Goal: Task Accomplishment & Management: Use online tool/utility

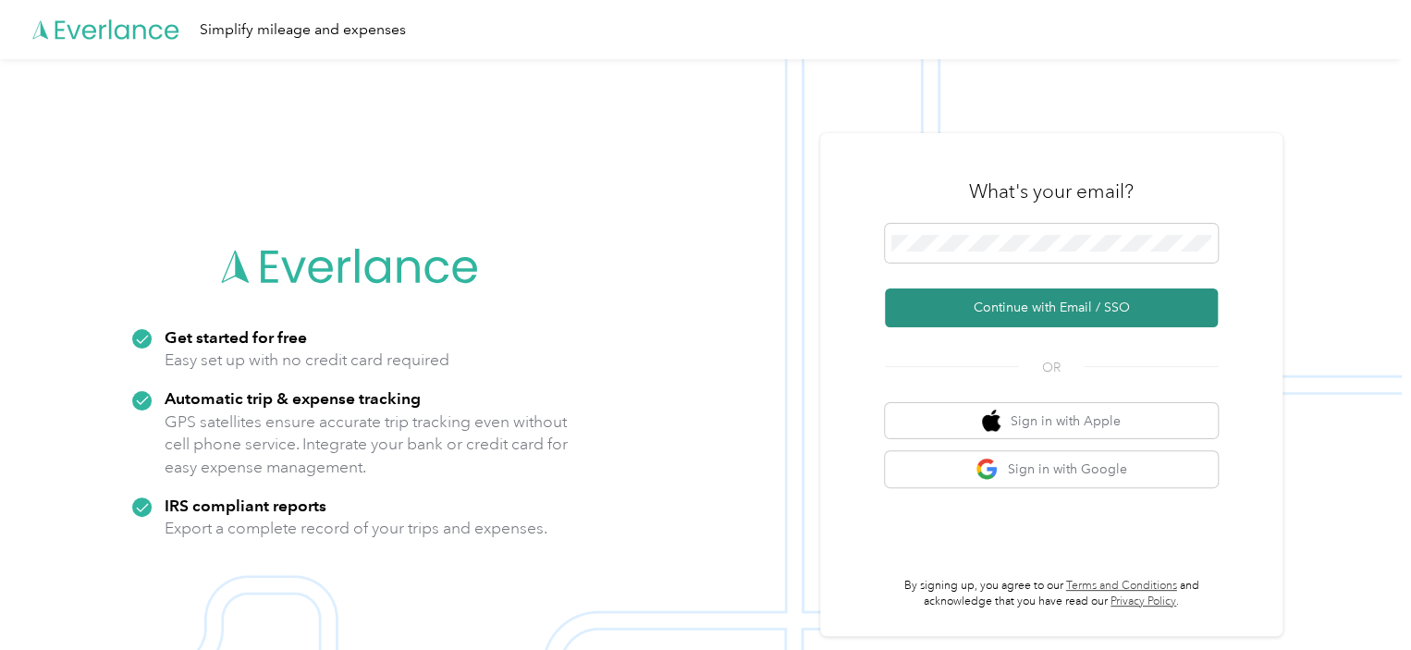
click at [1012, 299] on button "Continue with Email / SSO" at bounding box center [1051, 307] width 333 height 39
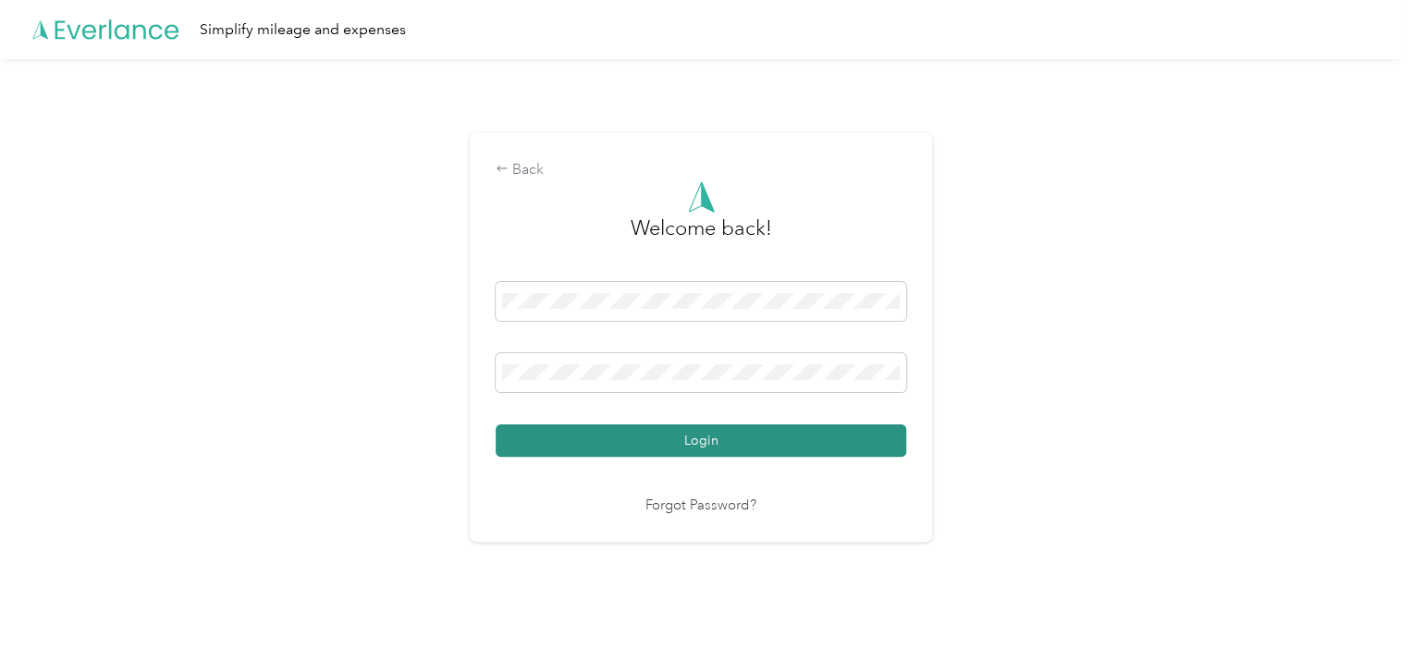
click at [707, 432] on button "Login" at bounding box center [701, 440] width 411 height 32
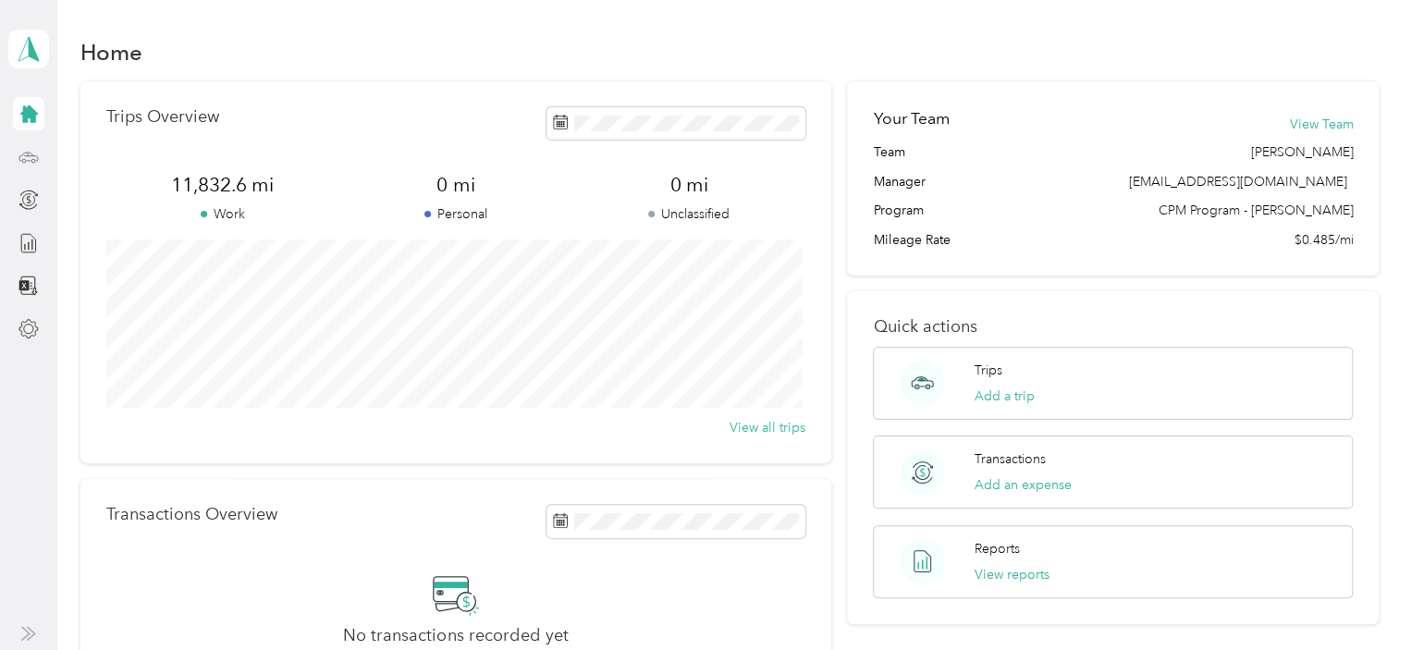
click at [40, 157] on div at bounding box center [28, 157] width 31 height 33
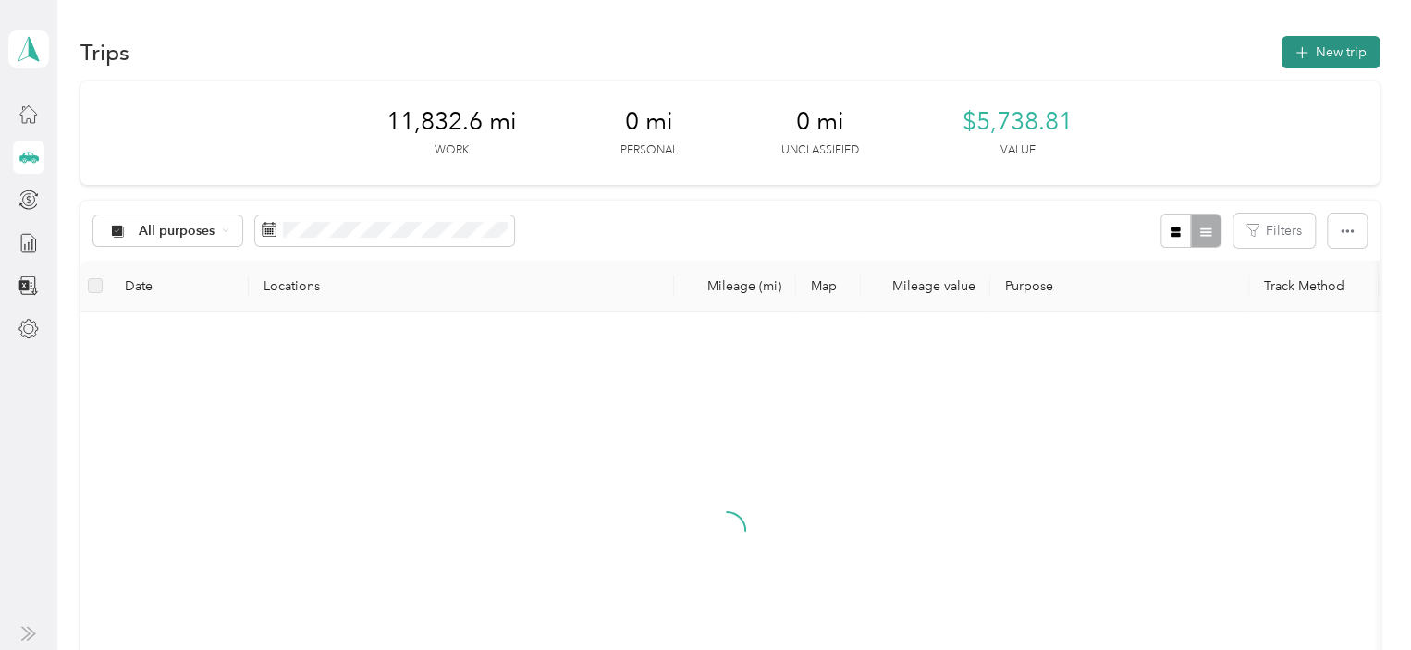
click at [1313, 47] on button "New trip" at bounding box center [1331, 52] width 98 height 32
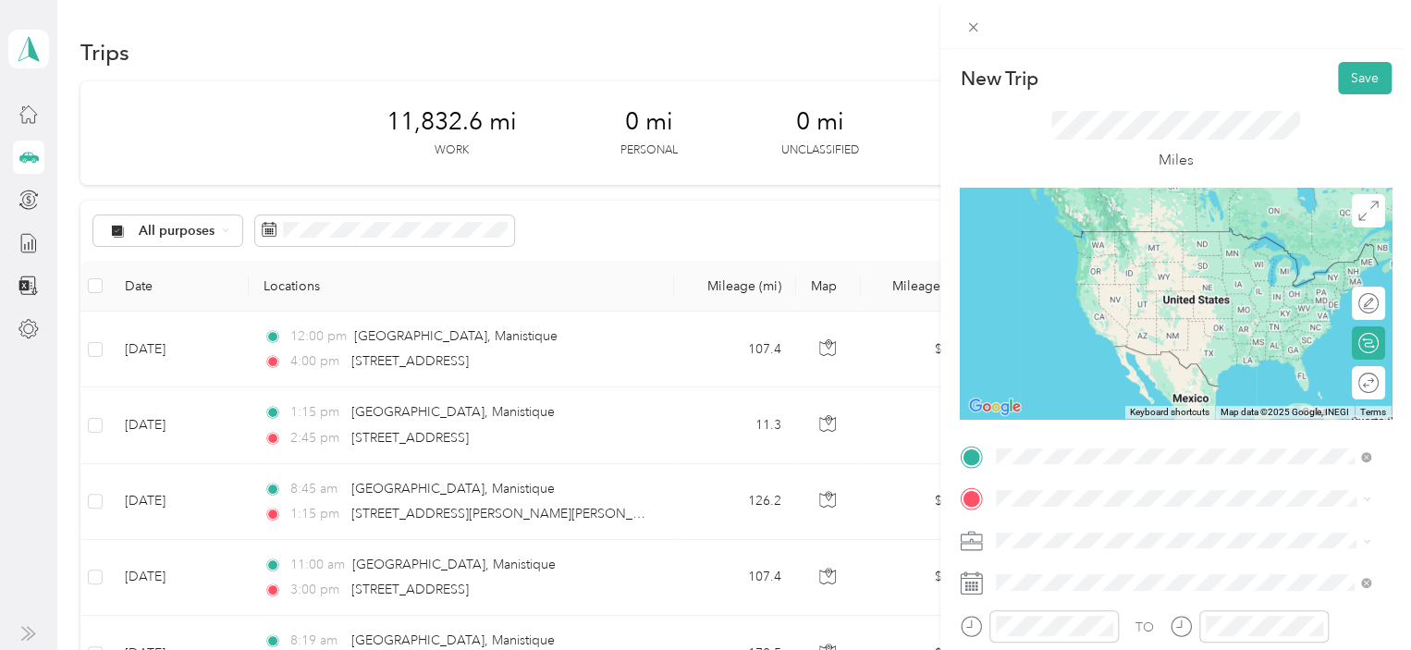
click at [1076, 361] on span "[STREET_ADDRESS][US_STATE]" at bounding box center [1123, 367] width 185 height 17
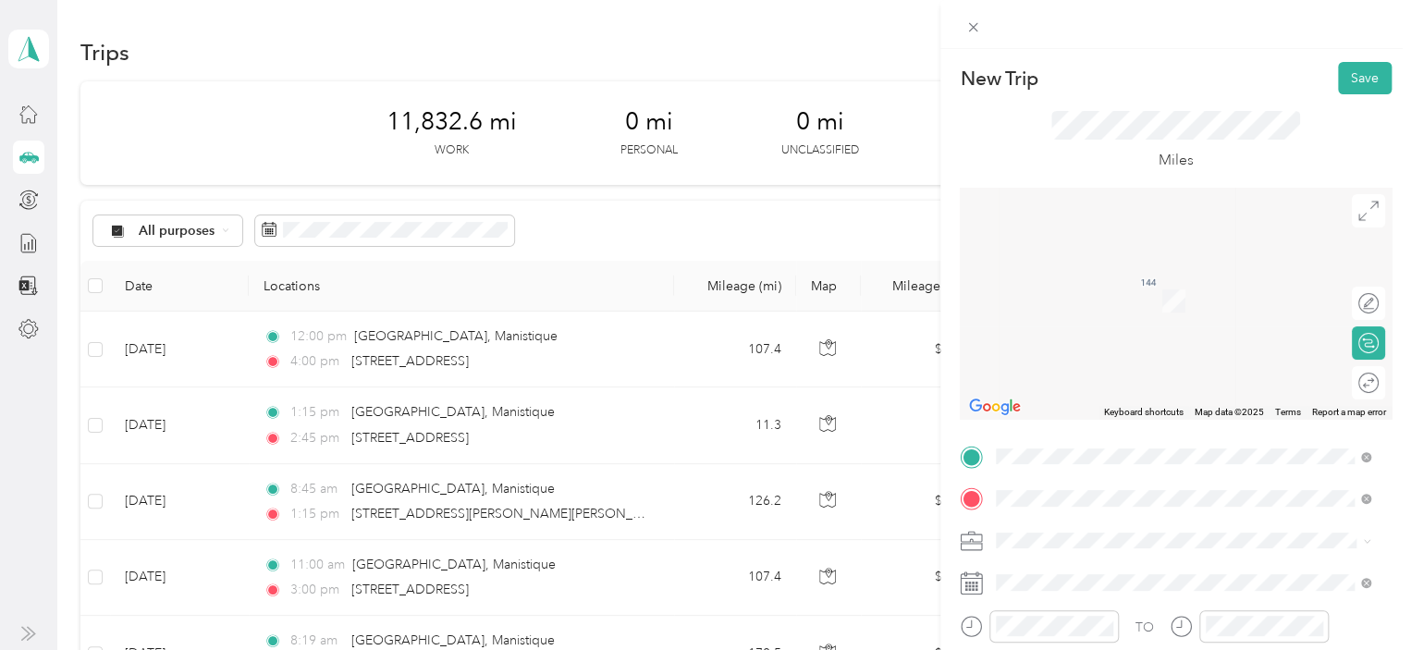
click at [1118, 274] on span "[STREET_ADDRESS][US_STATE]" at bounding box center [1123, 273] width 185 height 17
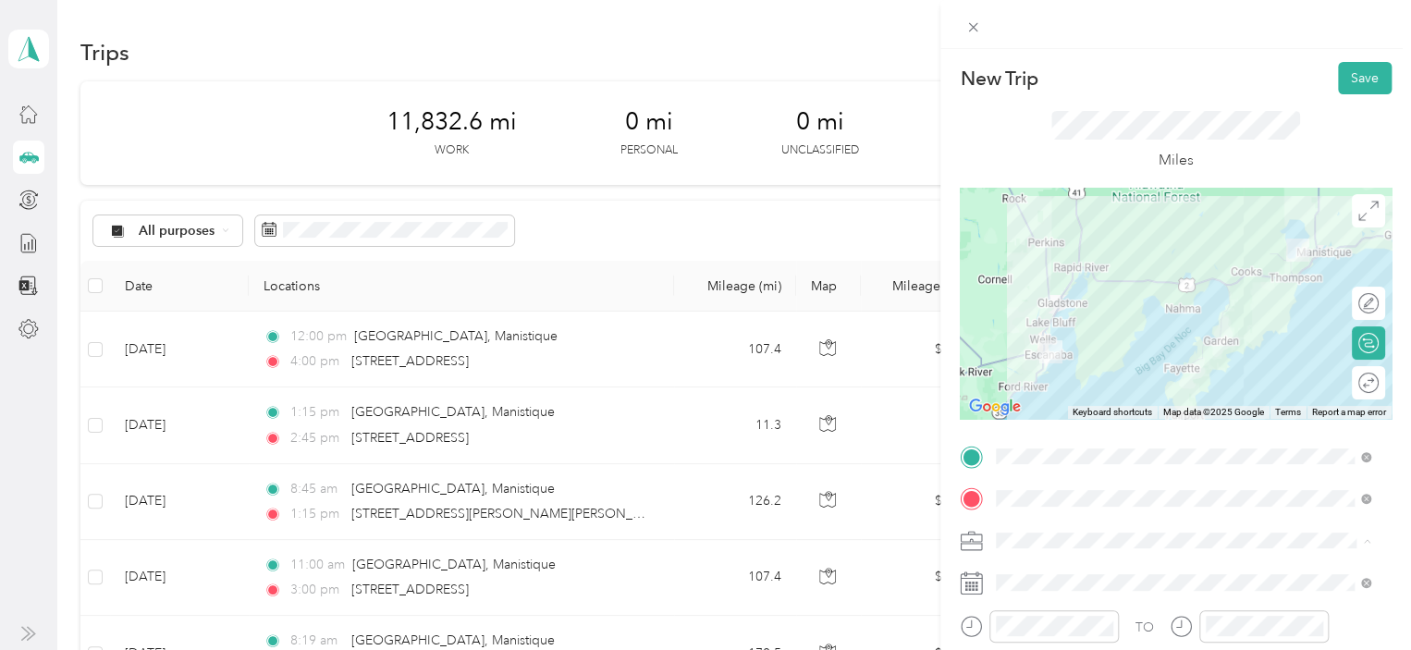
click at [1062, 385] on li "809-37 DOC SO Reg1/UP" at bounding box center [1182, 378] width 387 height 32
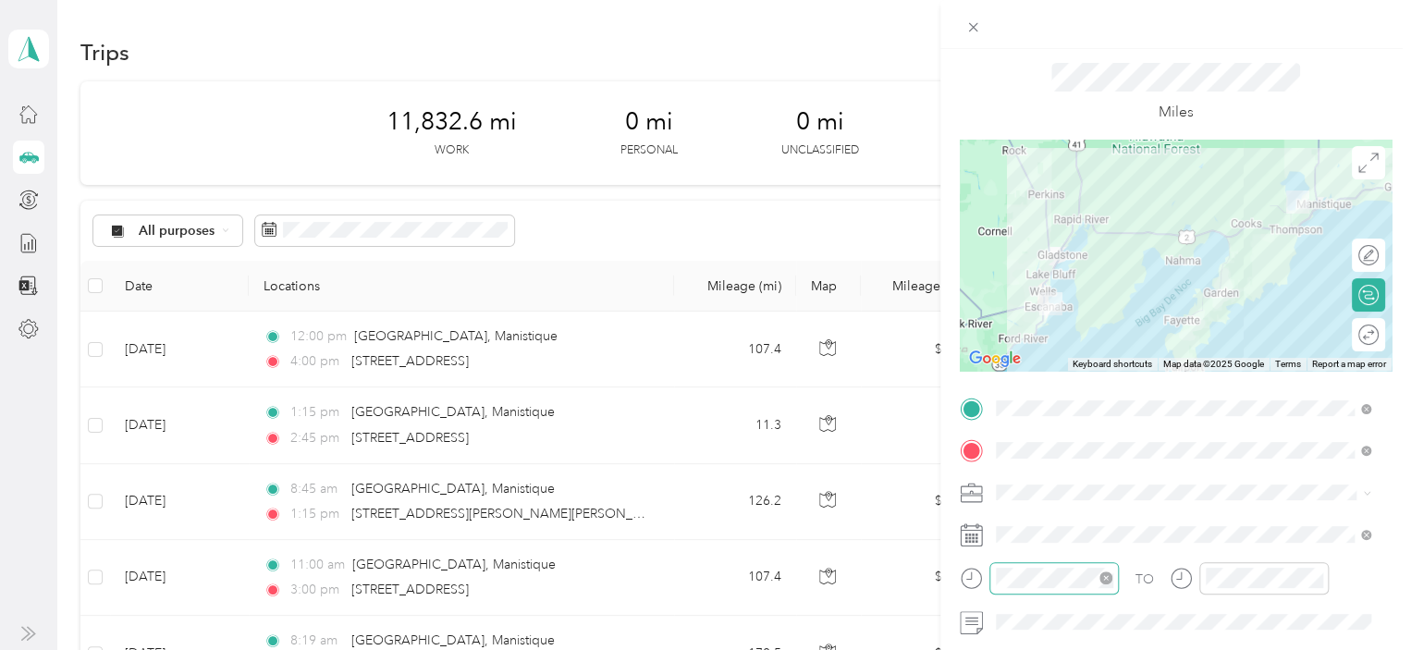
scroll to position [92, 0]
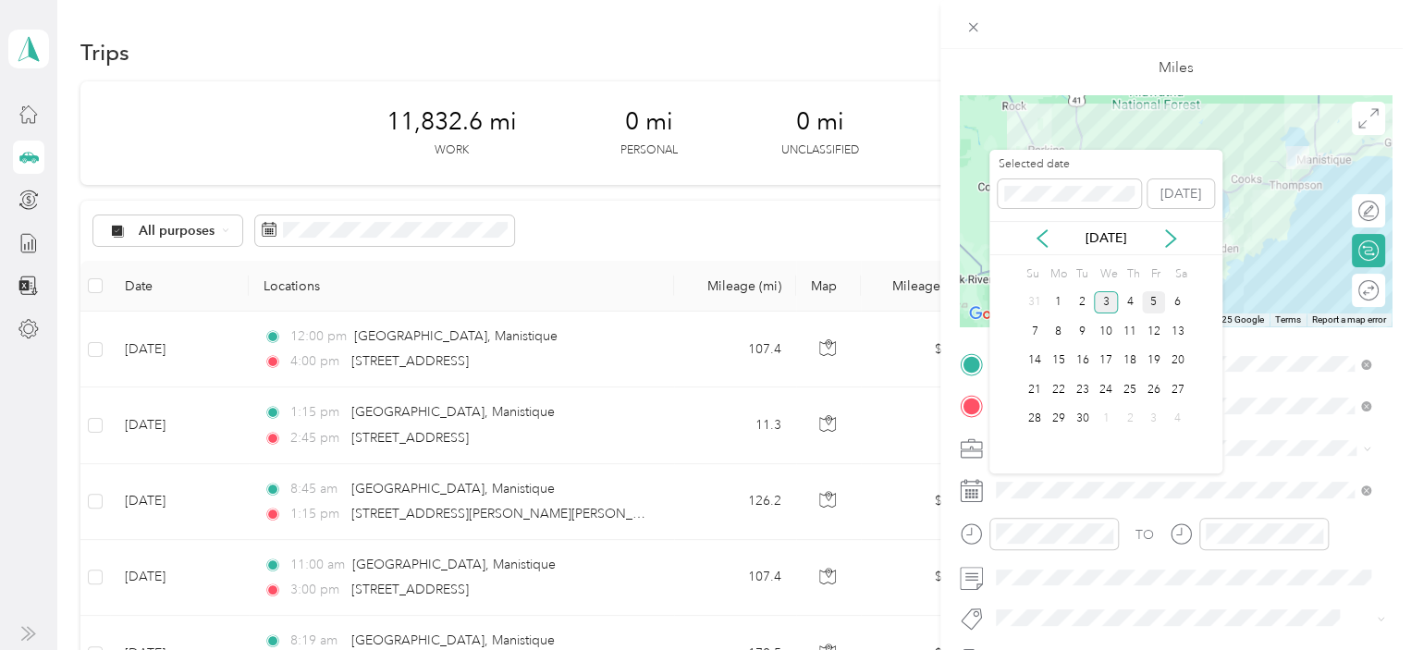
click at [1154, 301] on div "5" at bounding box center [1154, 302] width 24 height 23
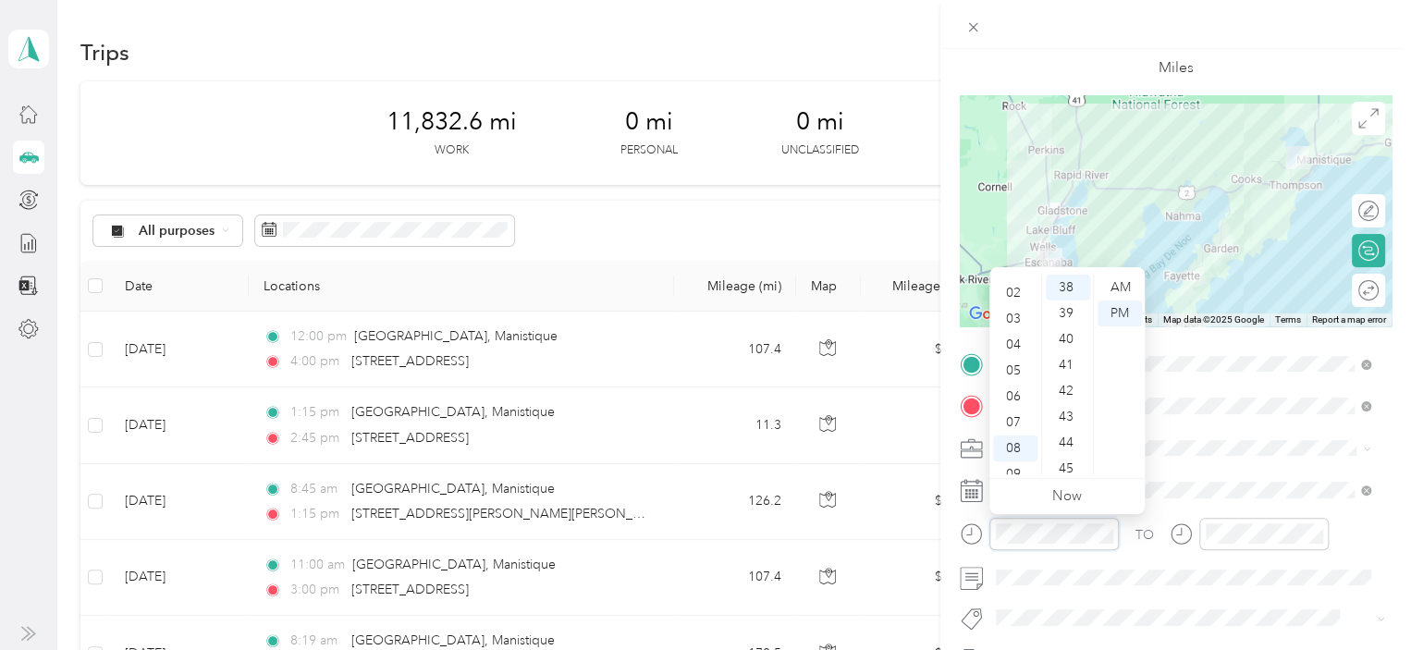
scroll to position [0, 0]
click at [1020, 285] on div "12" at bounding box center [1015, 288] width 44 height 26
click at [1061, 284] on div "00" at bounding box center [1068, 288] width 44 height 26
click at [1128, 308] on div "PM" at bounding box center [1120, 314] width 44 height 26
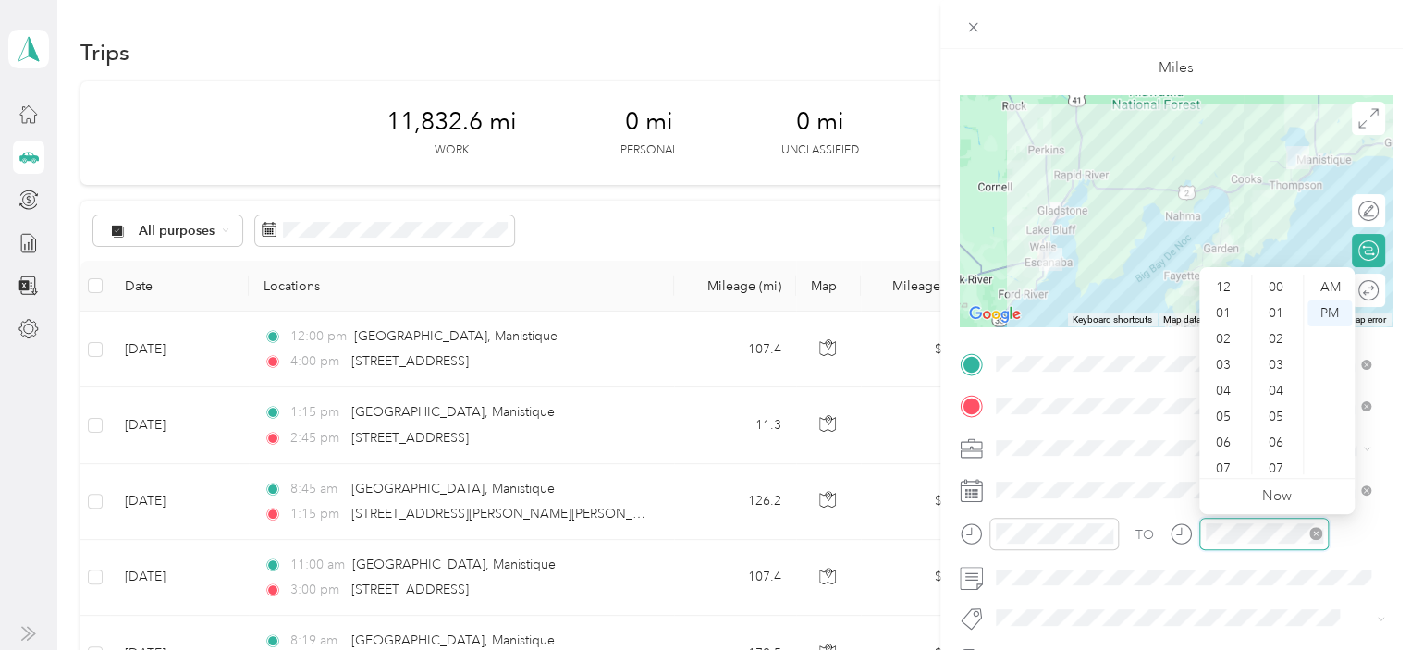
scroll to position [111, 0]
click at [1230, 283] on div "04" at bounding box center [1225, 280] width 44 height 26
click at [1277, 290] on div "00" at bounding box center [1278, 288] width 44 height 26
click at [1329, 309] on div "PM" at bounding box center [1329, 314] width 44 height 26
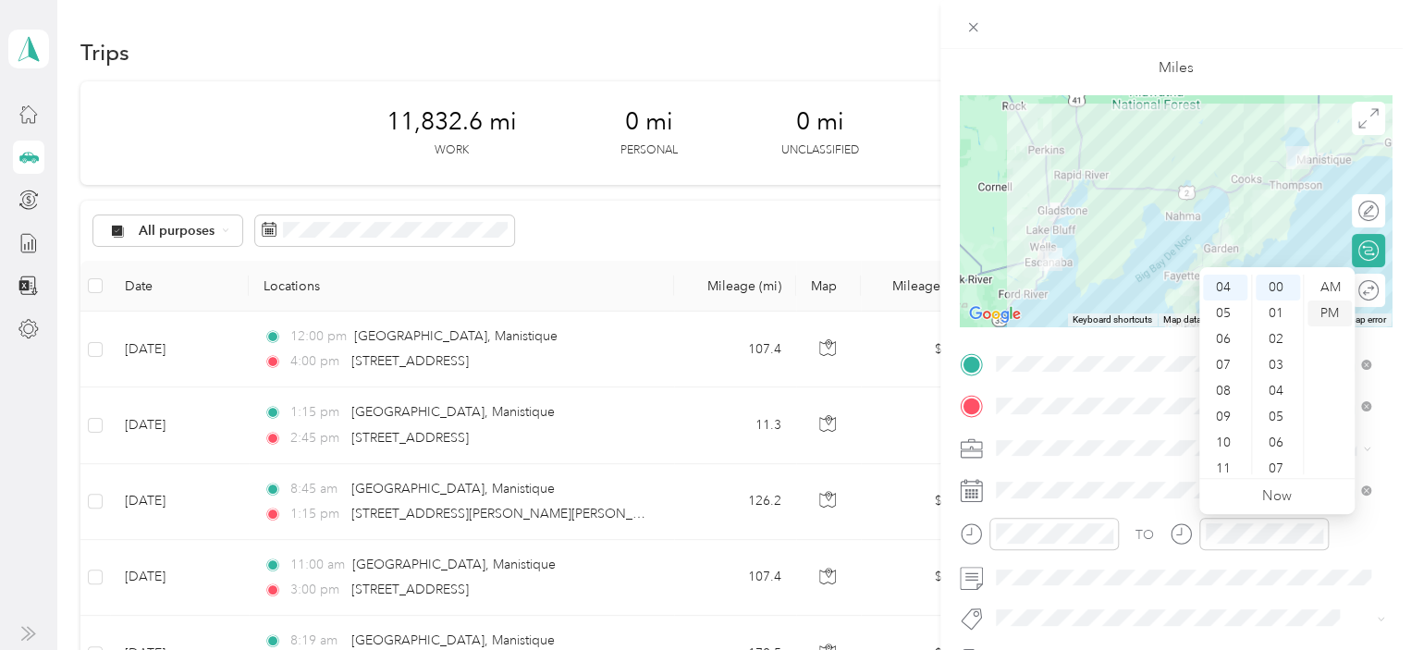
click at [1321, 314] on div "PM" at bounding box center [1329, 314] width 44 height 26
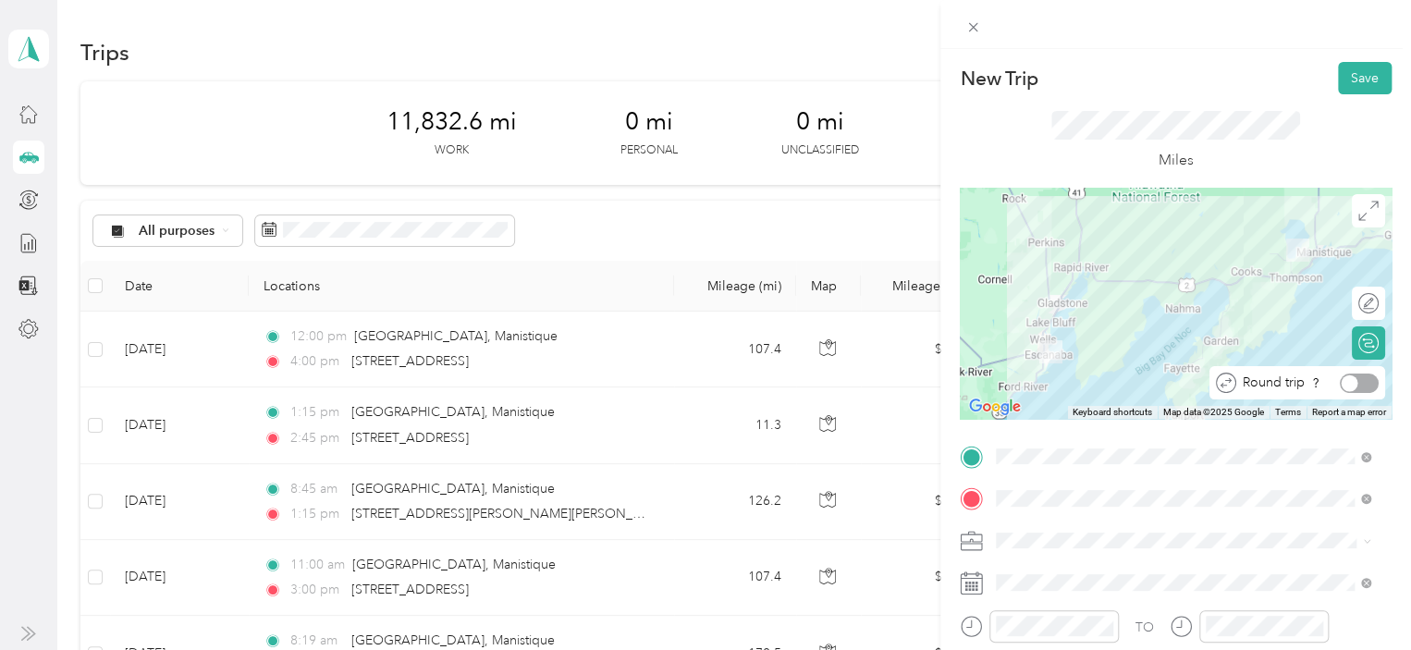
click at [1345, 386] on div at bounding box center [1359, 383] width 39 height 19
click at [1358, 83] on button "Save" at bounding box center [1365, 78] width 54 height 32
